Goal: Obtain resource: Obtain resource

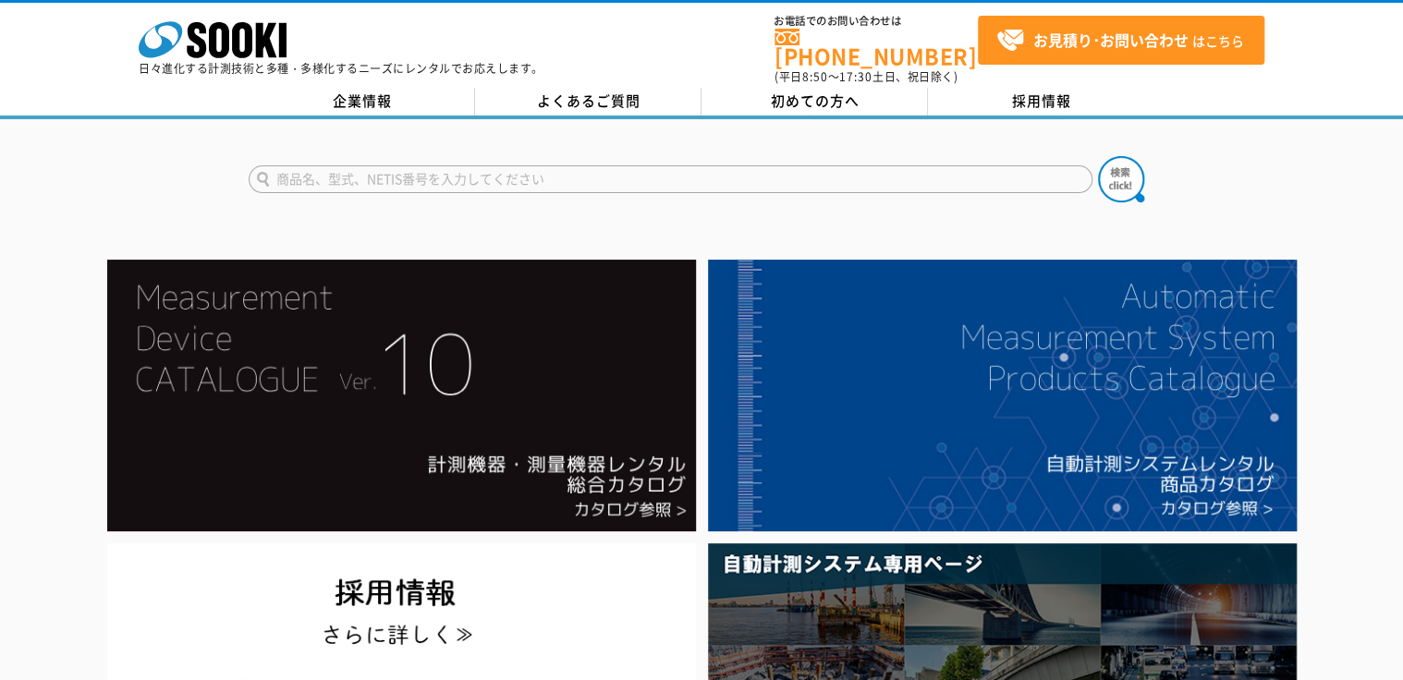
click at [764, 165] on input "text" at bounding box center [671, 179] width 844 height 28
type input "土壌水分計"
click at [1098, 156] on button at bounding box center [1121, 179] width 46 height 46
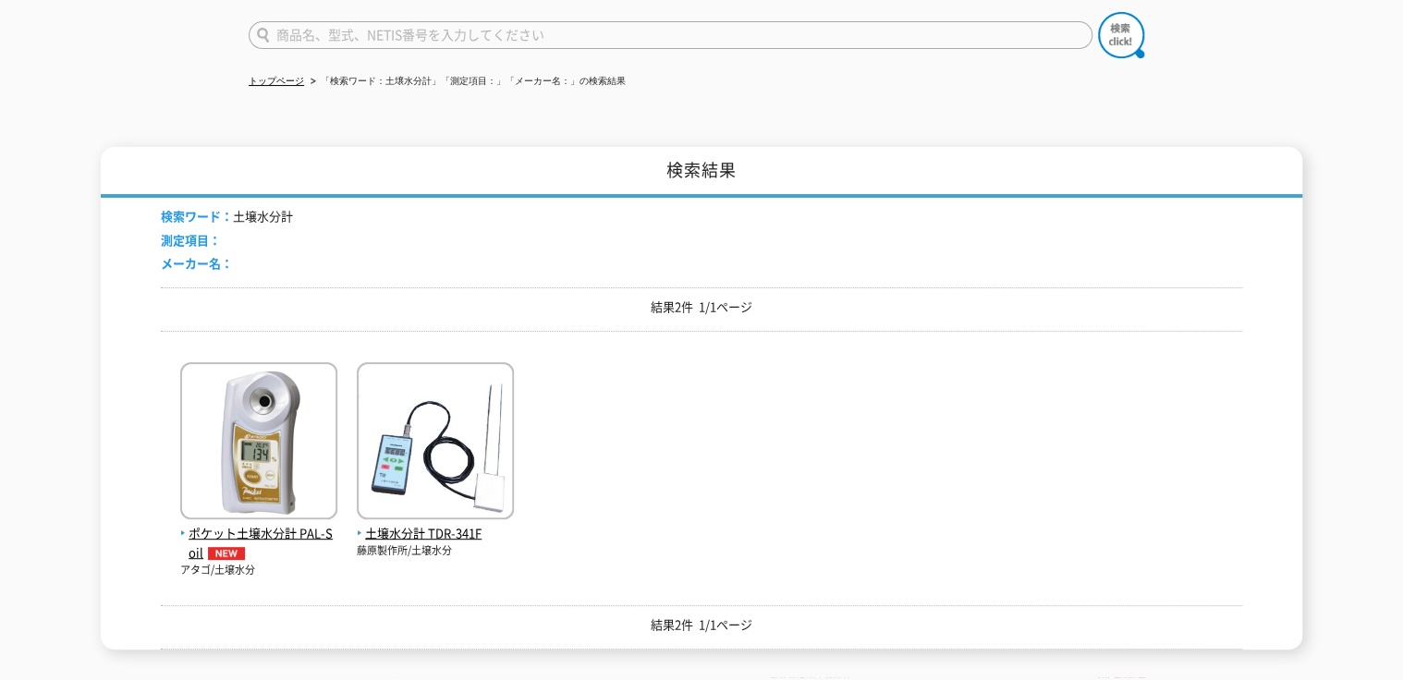
scroll to position [148, 0]
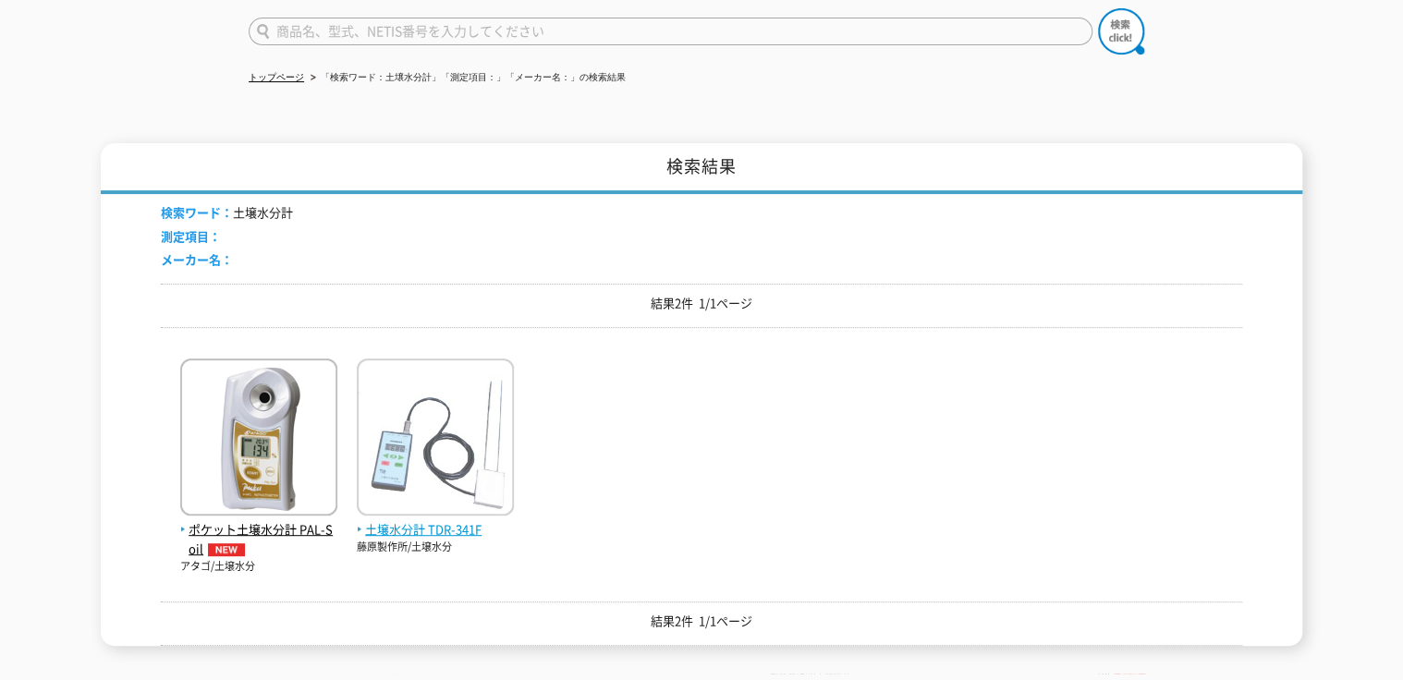
click at [404, 410] on img at bounding box center [435, 440] width 157 height 162
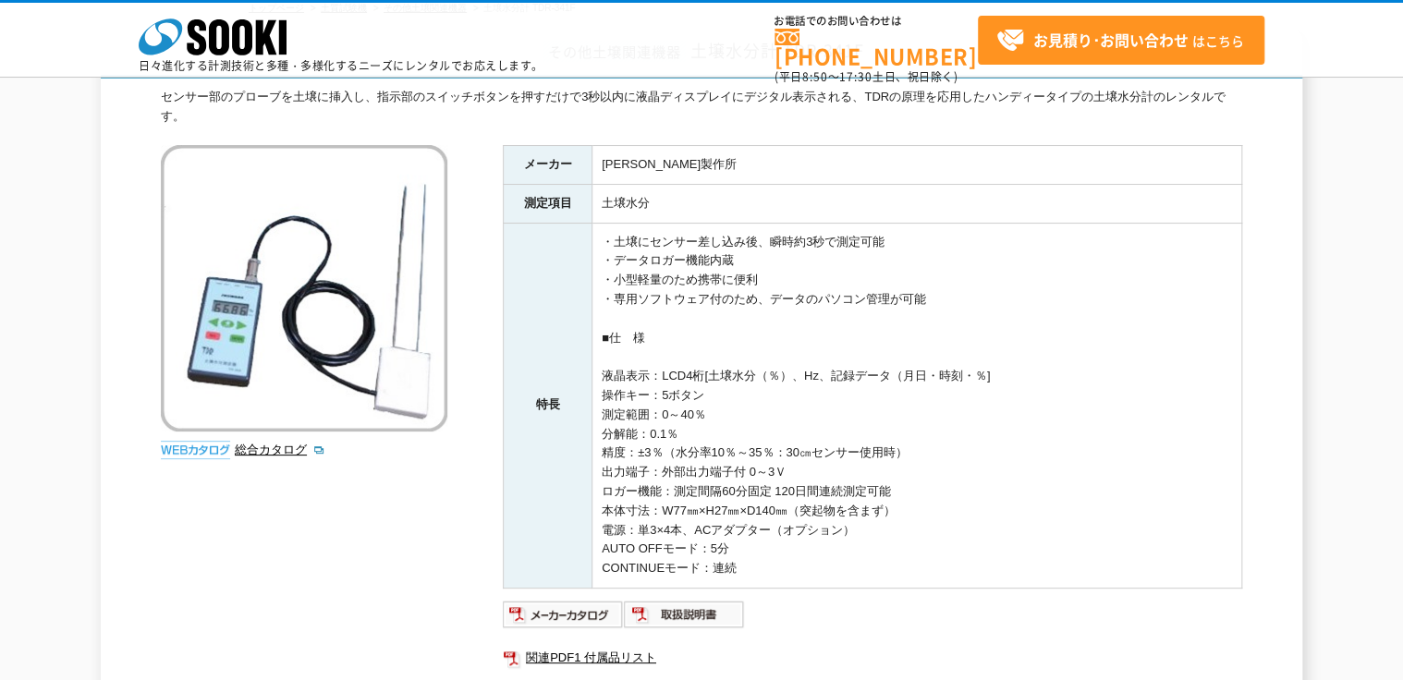
scroll to position [222, 0]
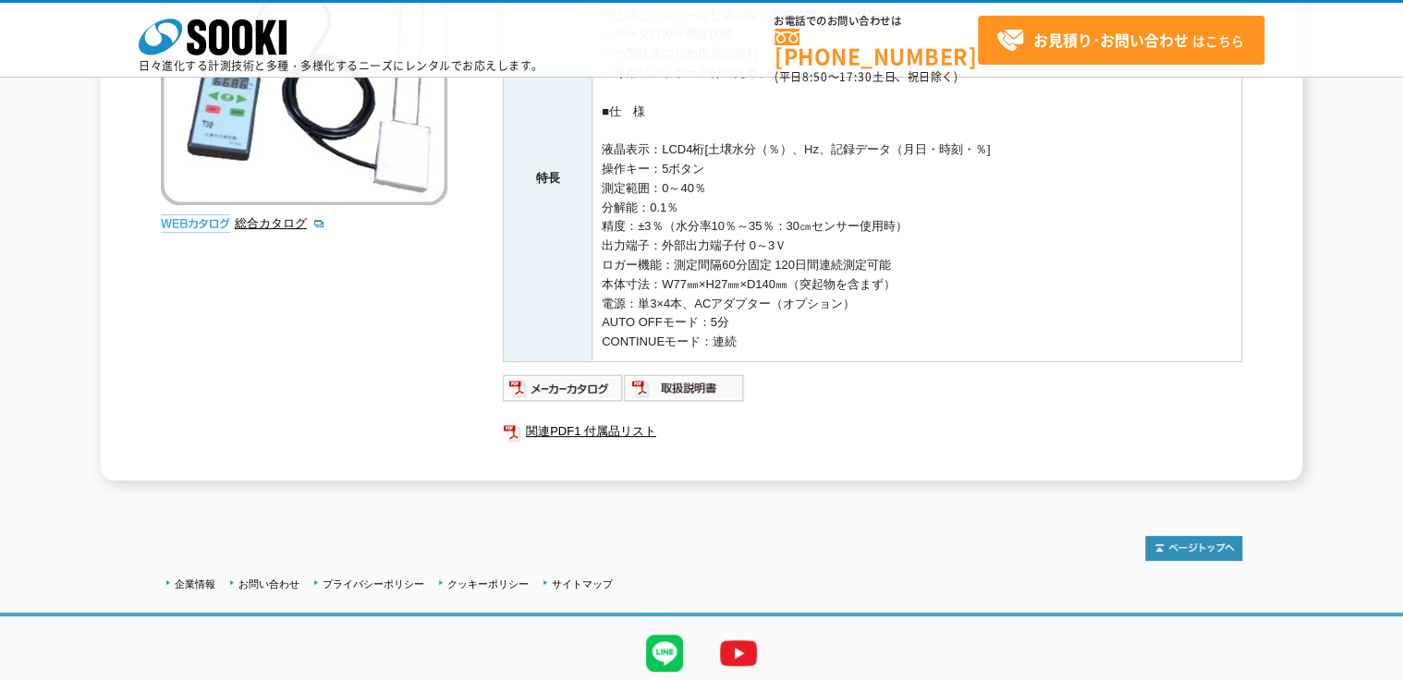
scroll to position [370, 0]
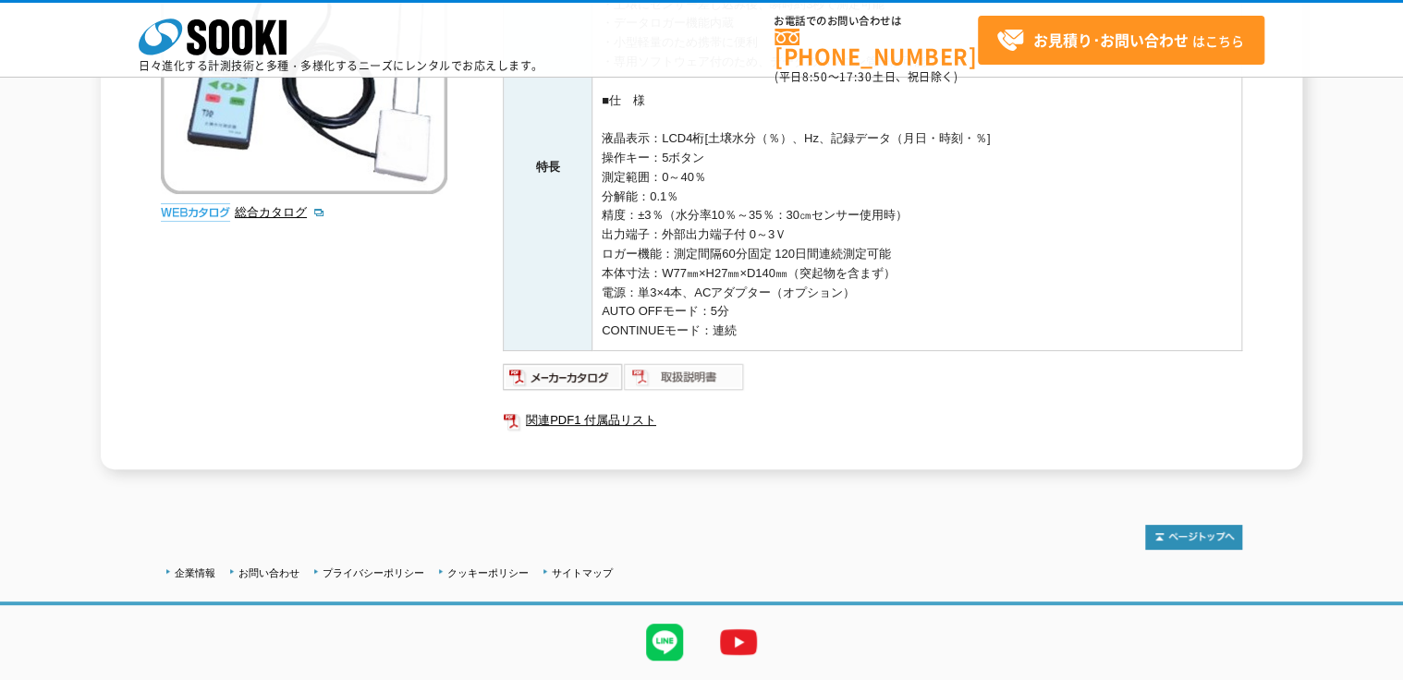
click at [683, 374] on img at bounding box center [684, 377] width 121 height 30
click at [566, 412] on link "関連PDF1 付属品リスト" at bounding box center [873, 421] width 740 height 24
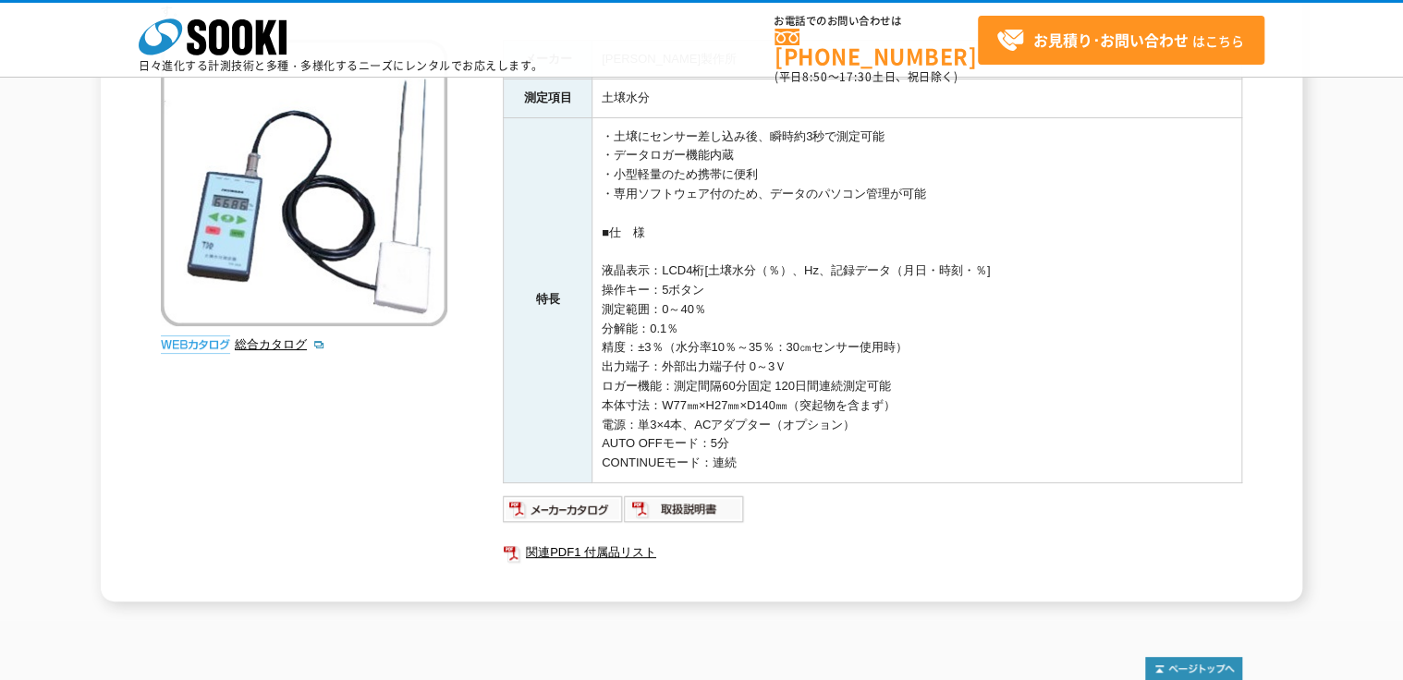
scroll to position [222, 0]
